Goal: Unclear: Browse casually

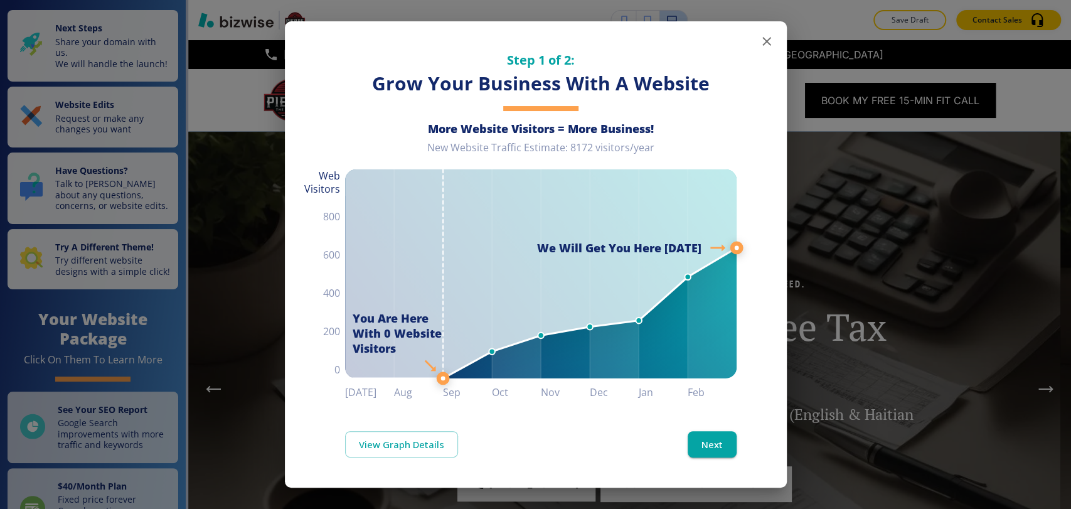
click at [771, 43] on icon "button" at bounding box center [766, 41] width 15 height 15
